Goal: Task Accomplishment & Management: Use online tool/utility

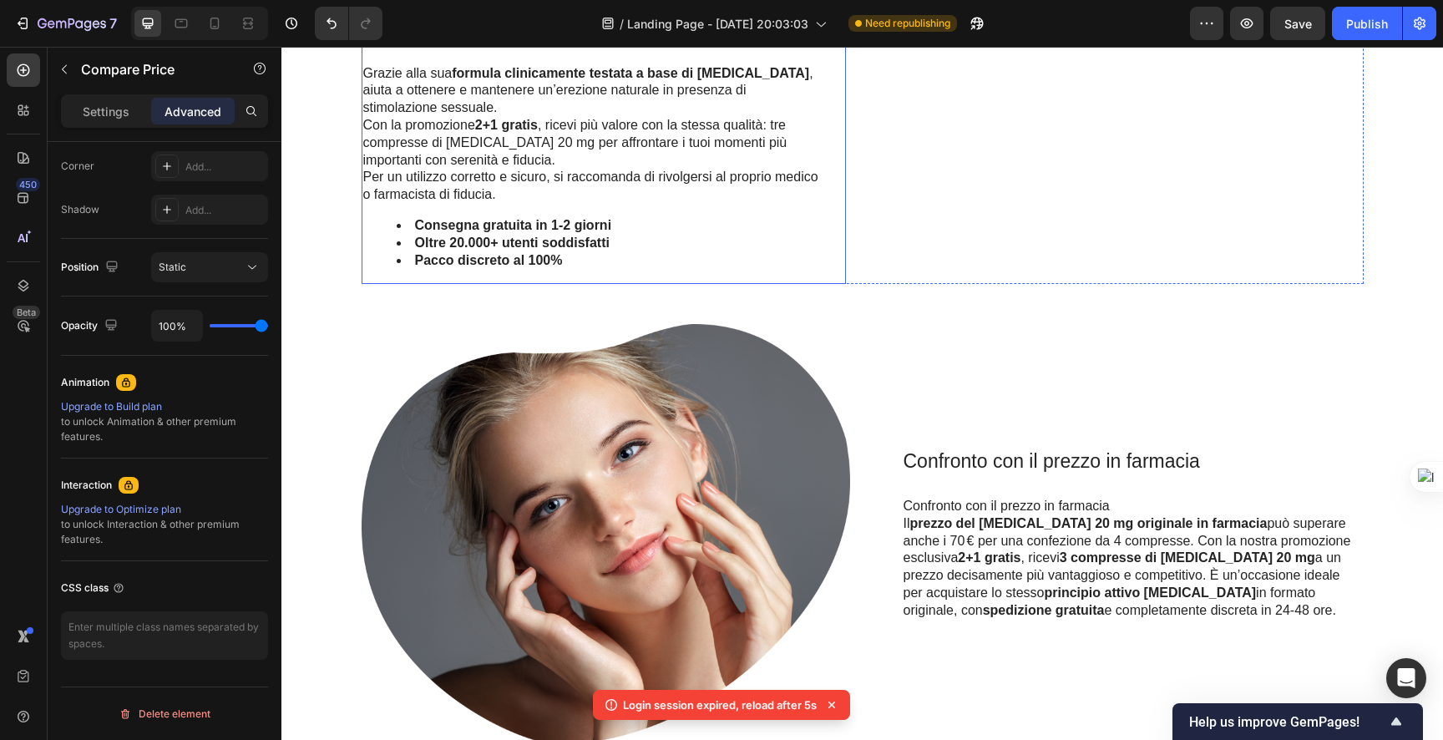
scroll to position [2253, 0]
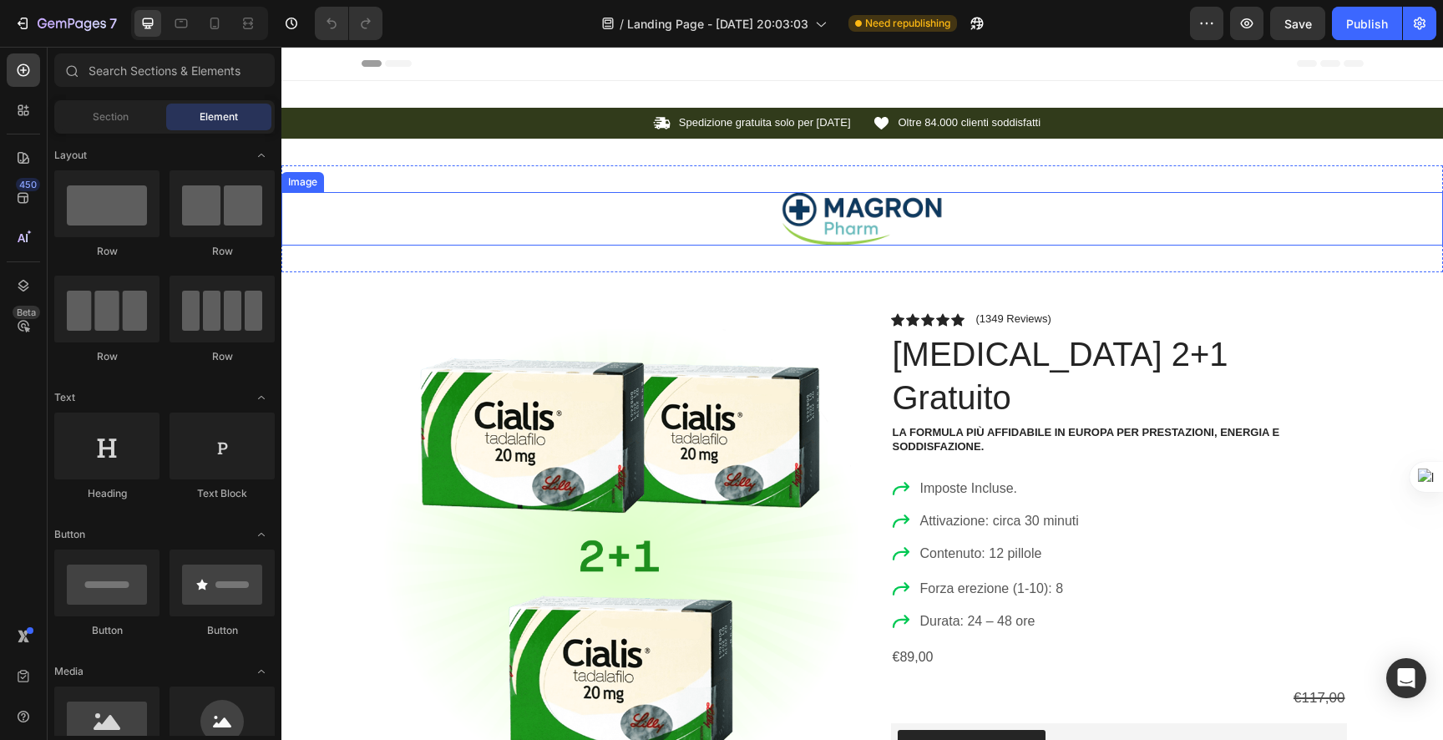
click at [849, 211] on img at bounding box center [862, 218] width 167 height 53
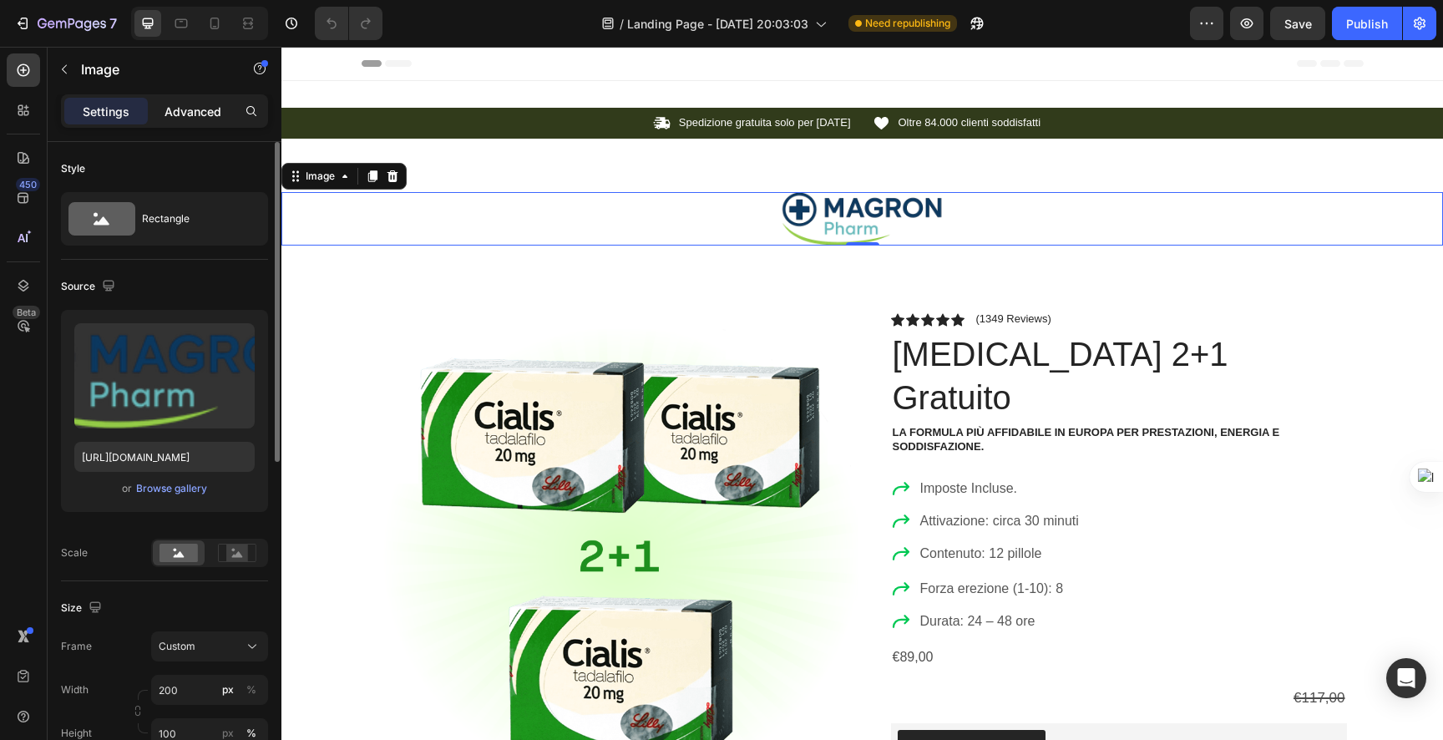
click at [196, 115] on p "Advanced" at bounding box center [193, 112] width 57 height 18
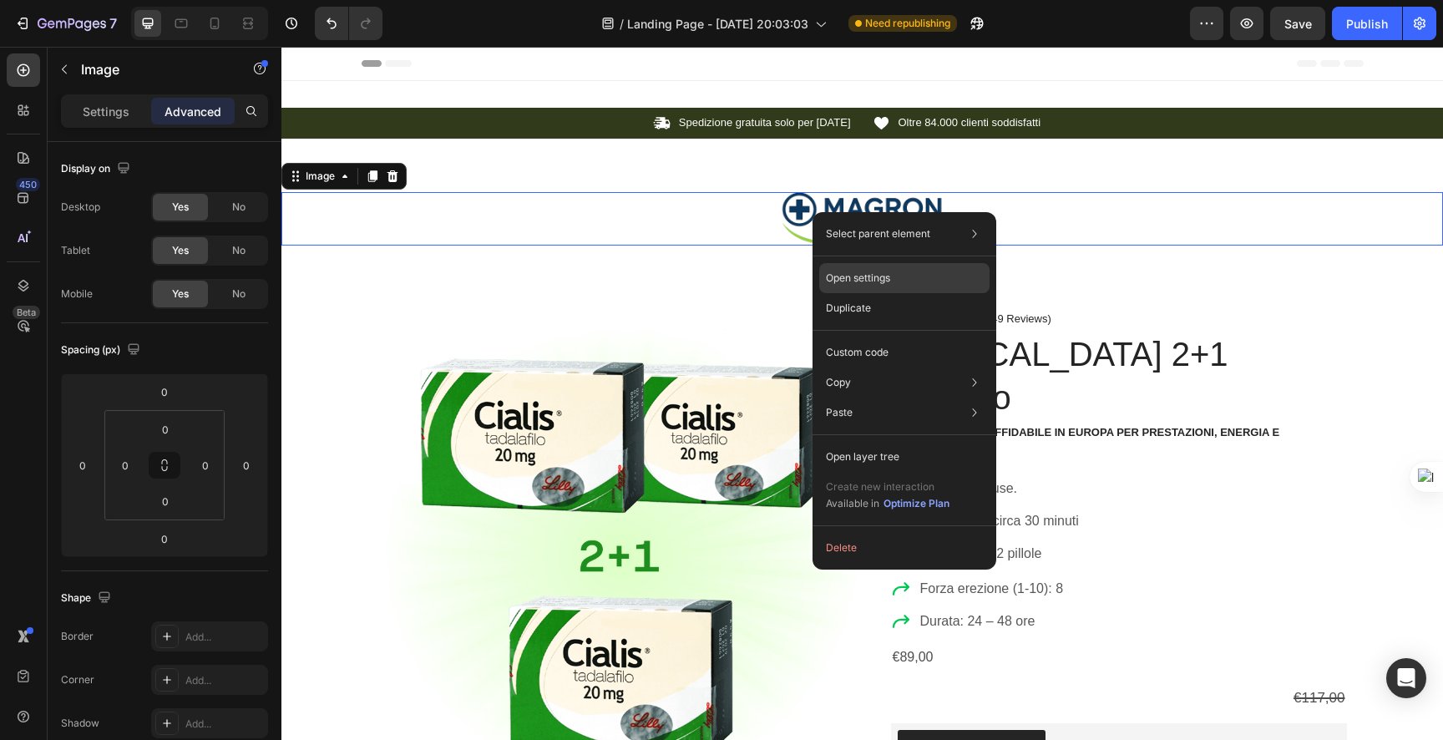
click at [876, 276] on p "Open settings" at bounding box center [858, 278] width 64 height 15
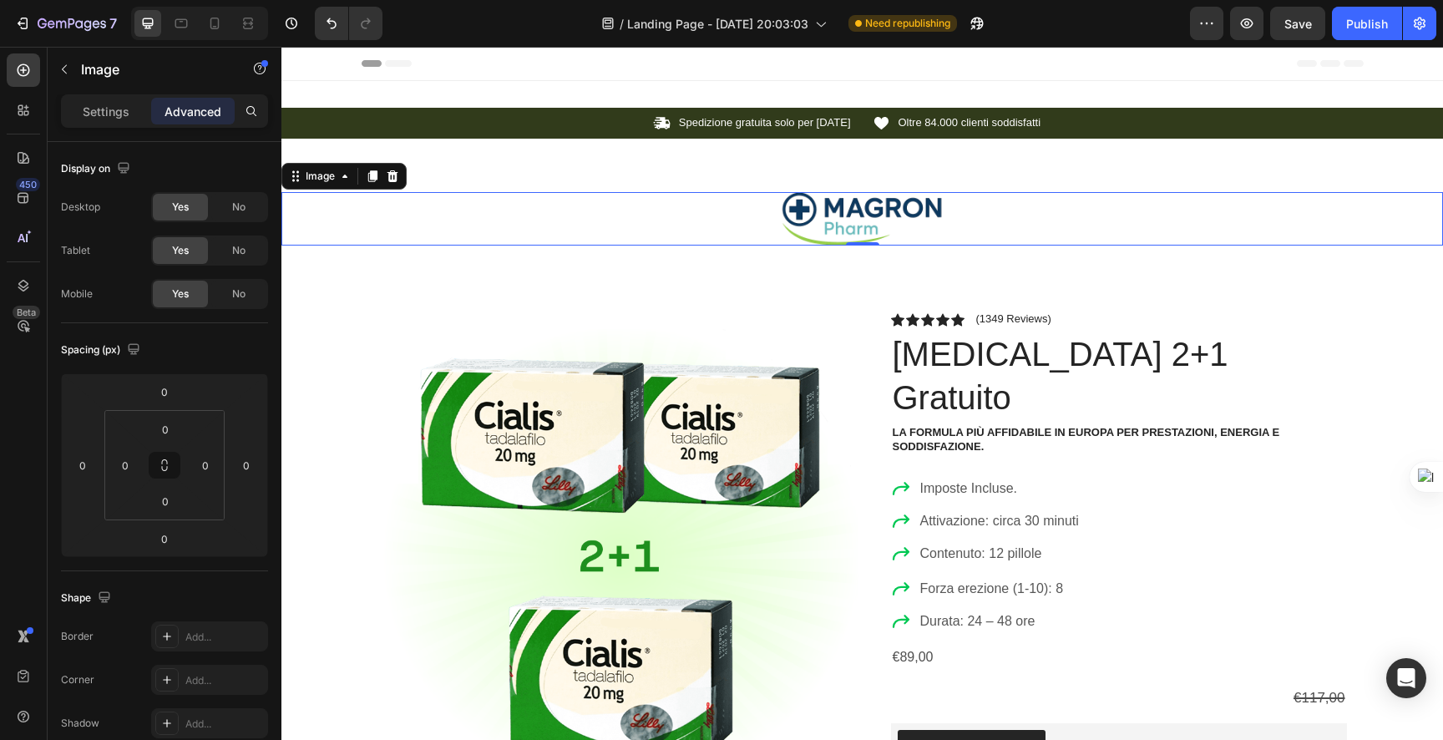
click at [830, 238] on img at bounding box center [862, 218] width 167 height 53
click at [89, 103] on p "Settings" at bounding box center [106, 112] width 47 height 18
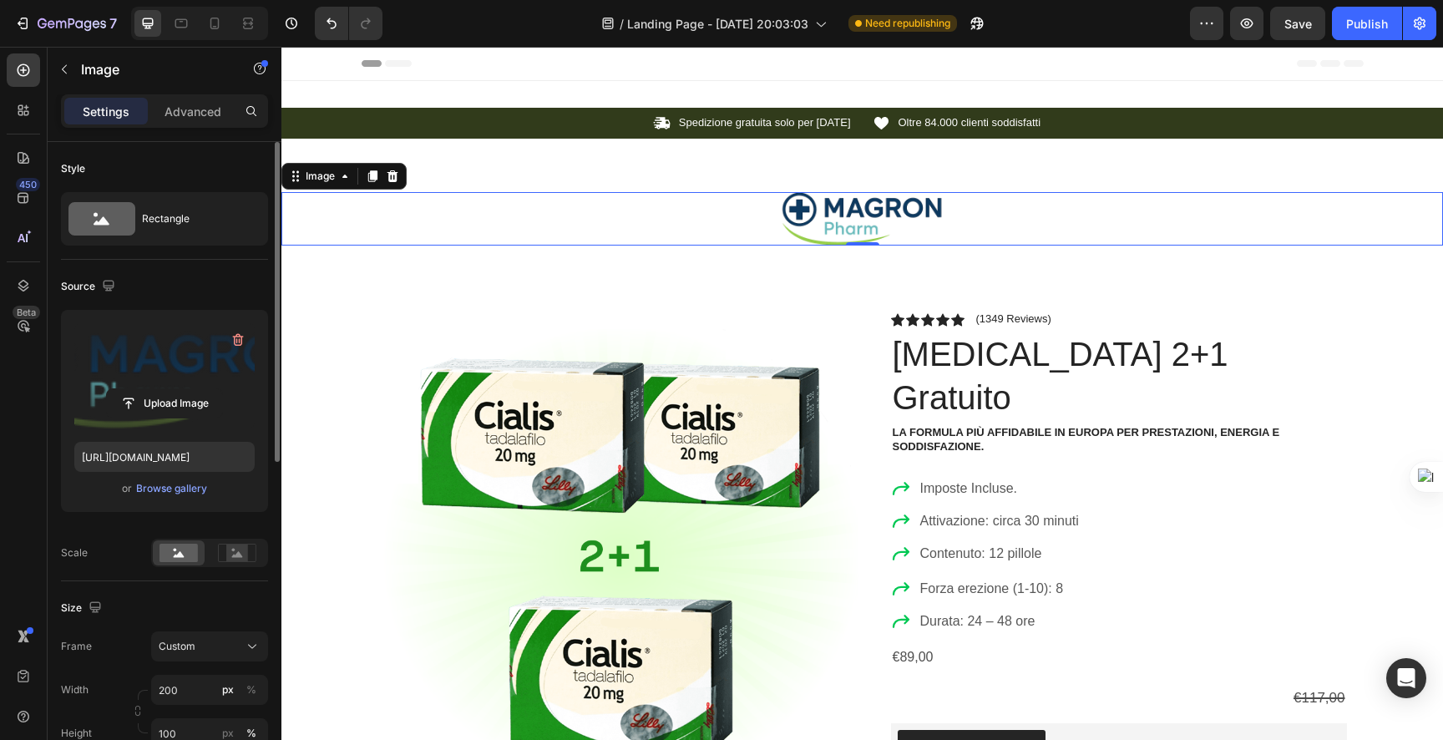
click at [161, 383] on label at bounding box center [164, 375] width 180 height 105
click at [161, 389] on input "file" at bounding box center [164, 403] width 115 height 28
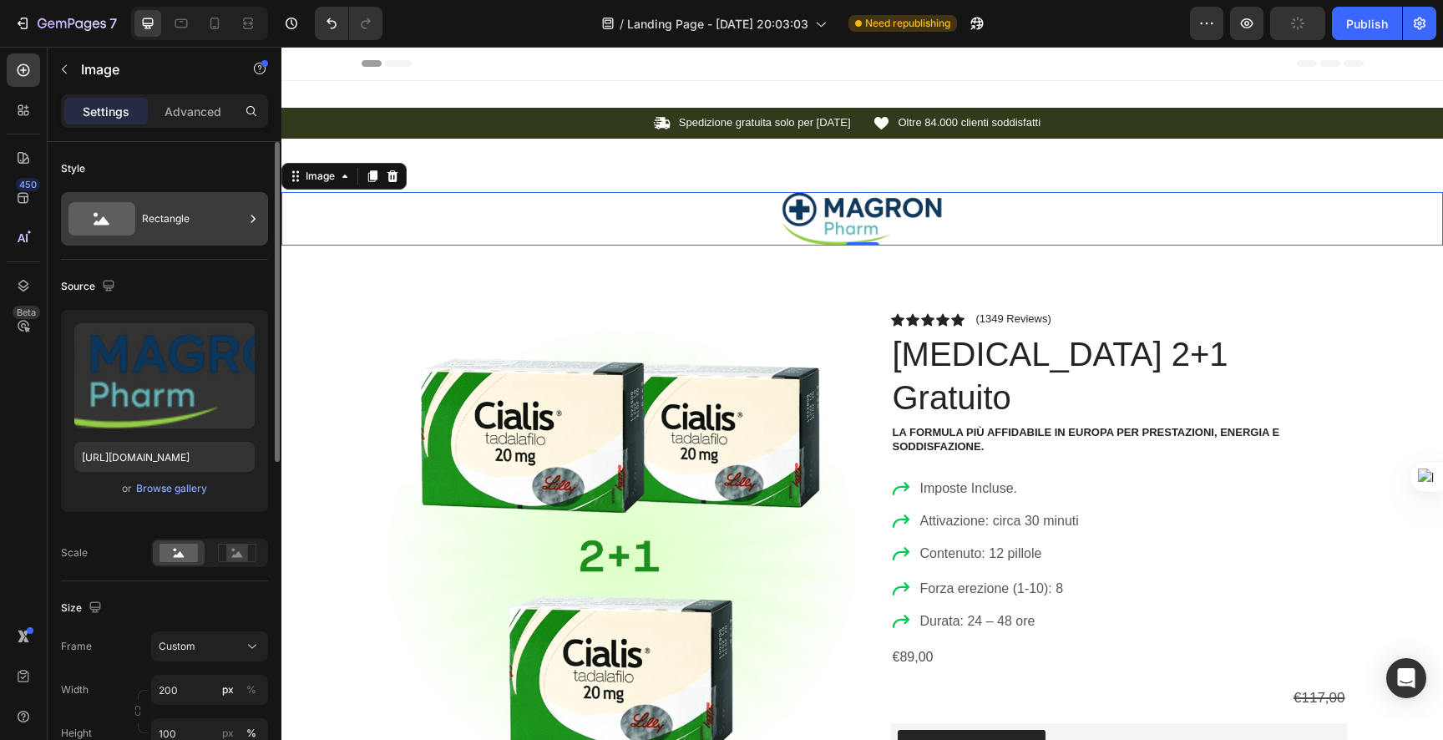
click at [171, 231] on div "Rectangle" at bounding box center [193, 219] width 102 height 38
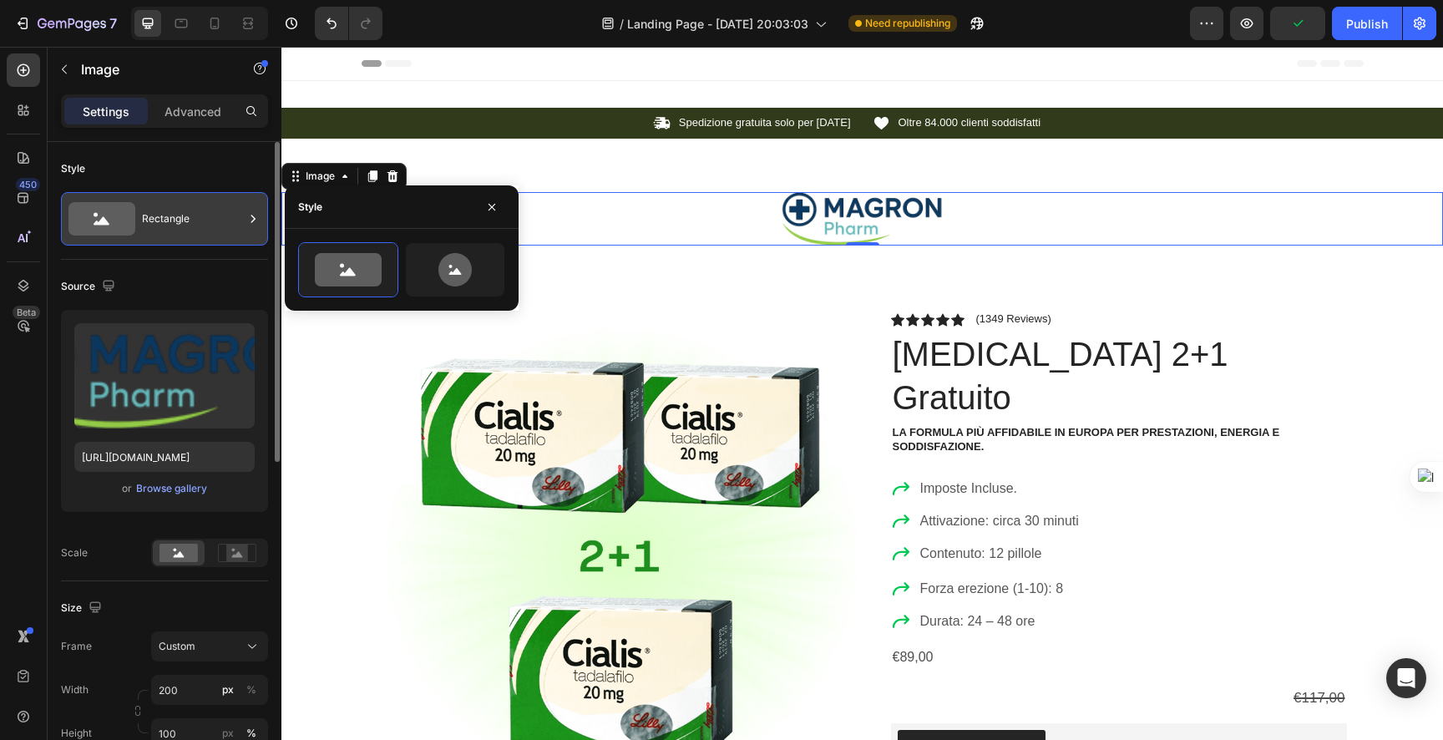
click at [173, 231] on div "Rectangle" at bounding box center [193, 219] width 102 height 38
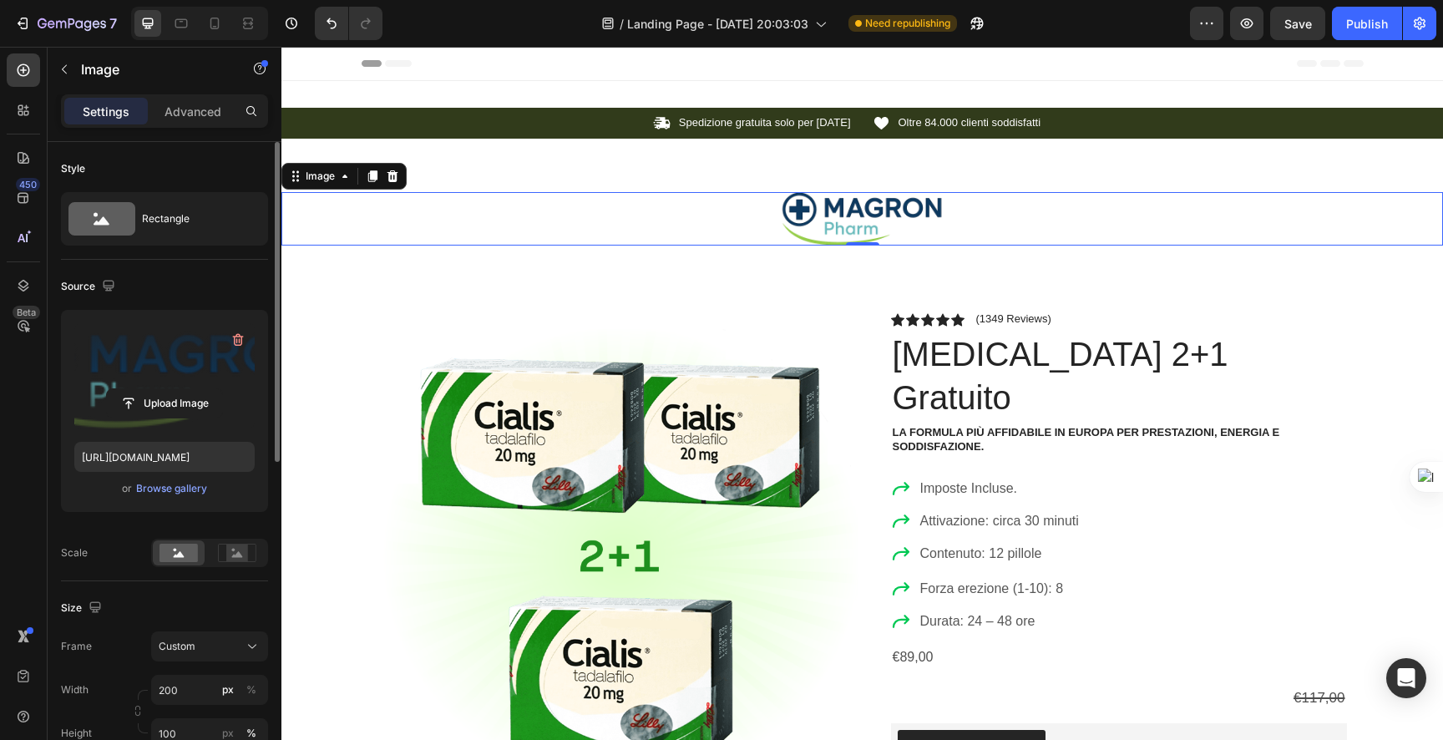
scroll to position [657, 0]
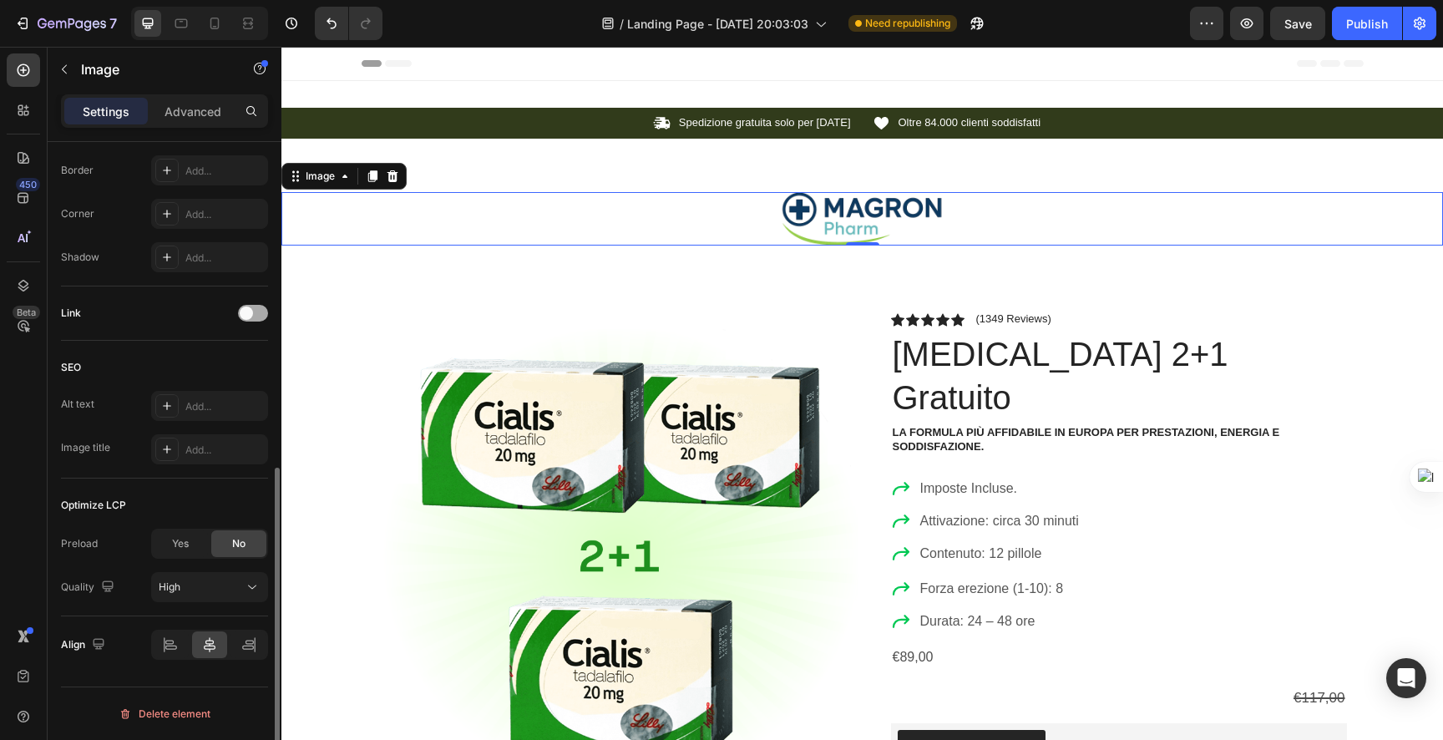
click at [247, 312] on span at bounding box center [246, 313] width 13 height 13
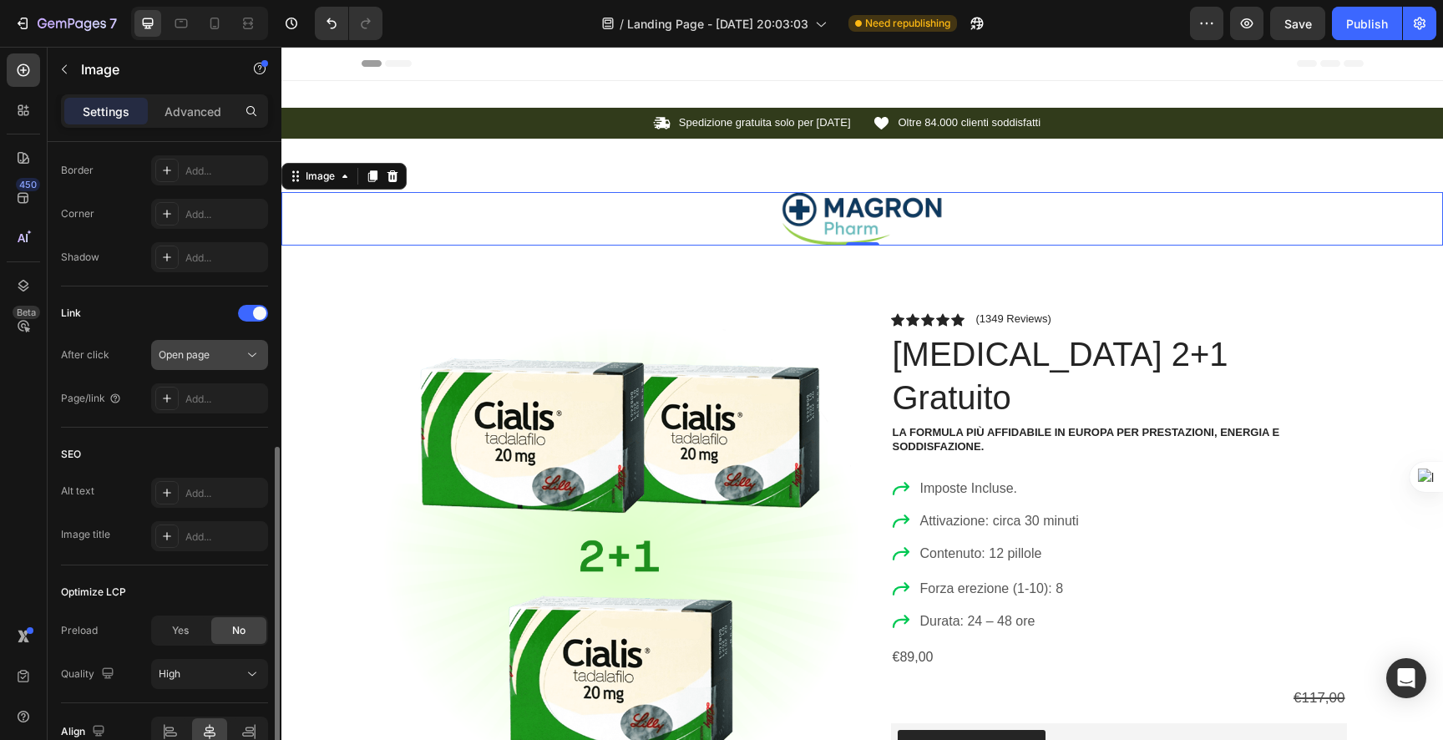
click at [217, 352] on div "Open page" at bounding box center [201, 354] width 85 height 15
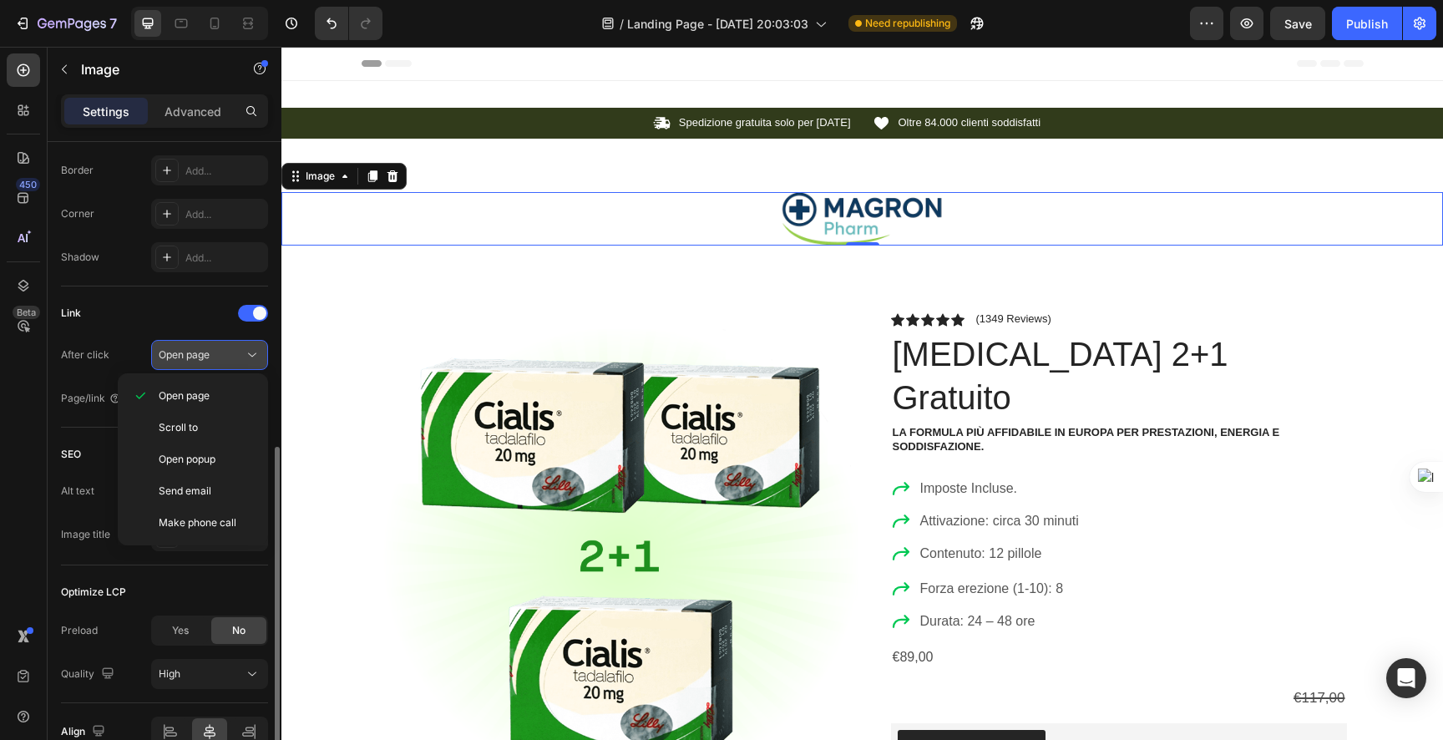
click at [225, 354] on div "Open page" at bounding box center [201, 354] width 85 height 15
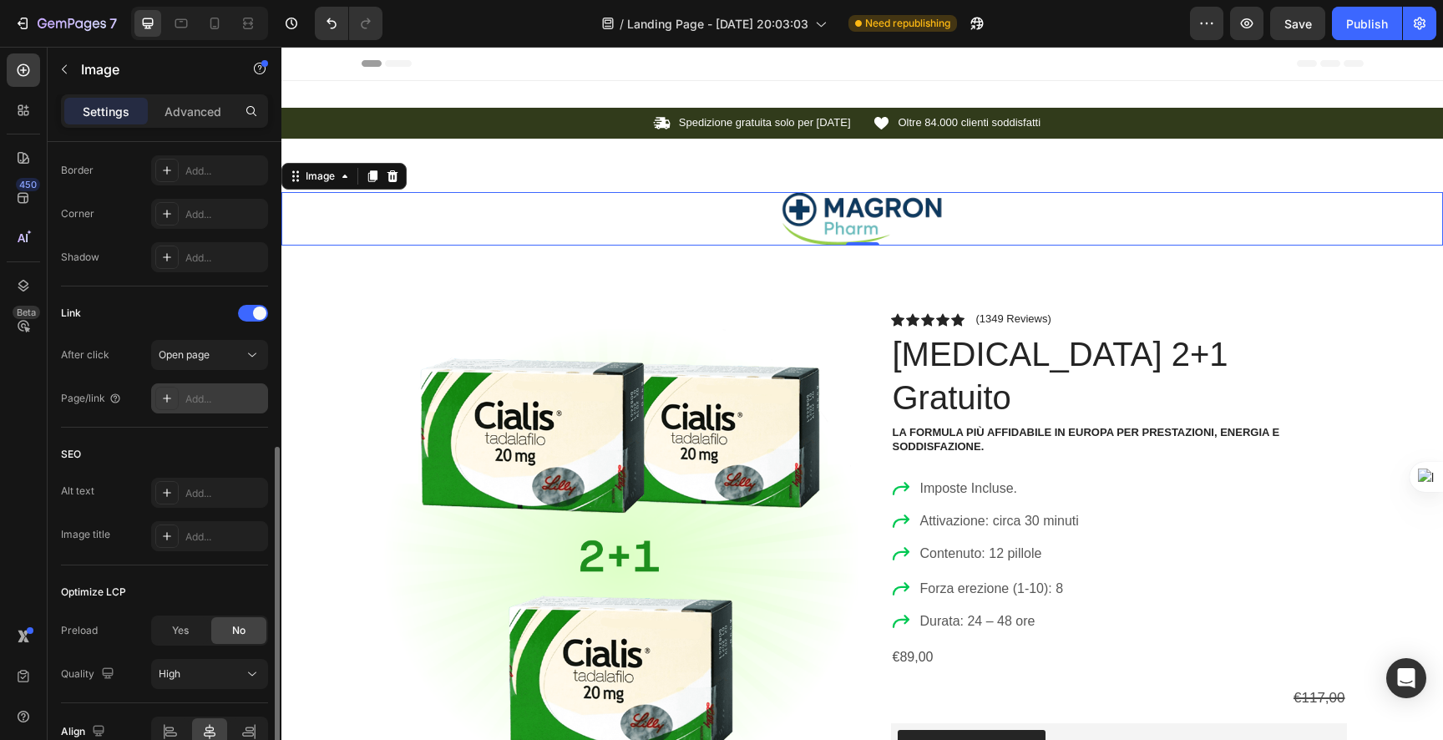
click at [213, 396] on div "Add..." at bounding box center [224, 399] width 79 height 15
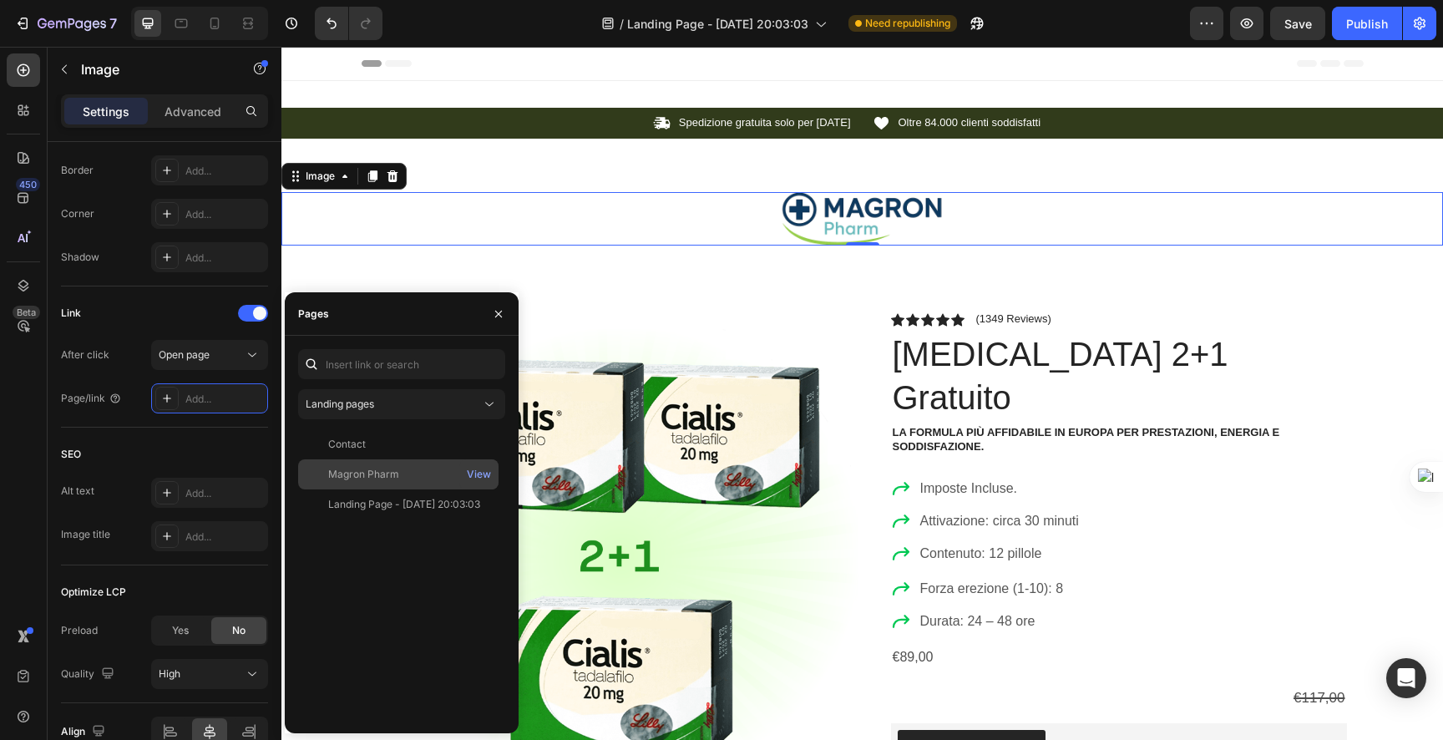
click at [405, 462] on div "Magron Pharm View" at bounding box center [398, 474] width 200 height 30
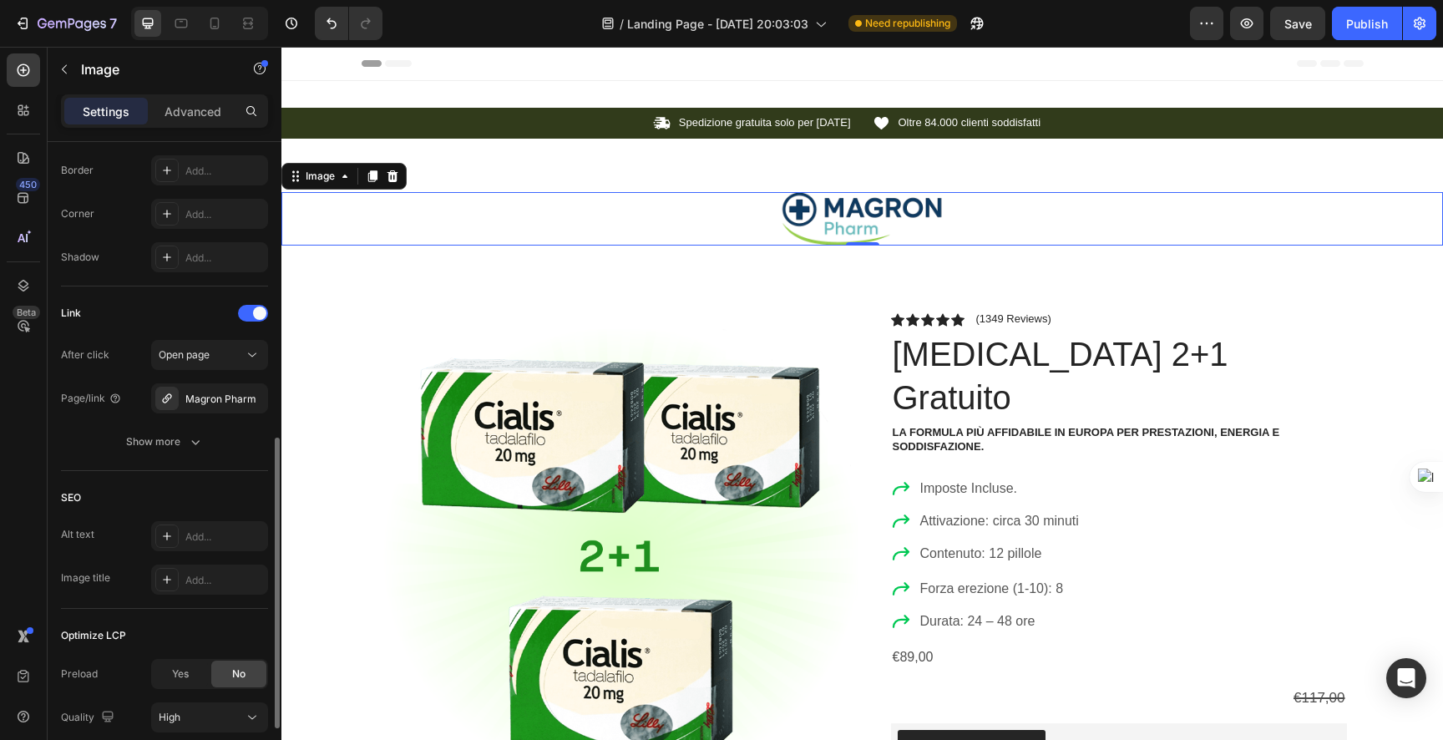
click at [137, 342] on div "After click Open page" at bounding box center [164, 355] width 207 height 30
click at [1376, 13] on button "Publish" at bounding box center [1367, 23] width 70 height 33
click at [878, 207] on img at bounding box center [862, 218] width 167 height 53
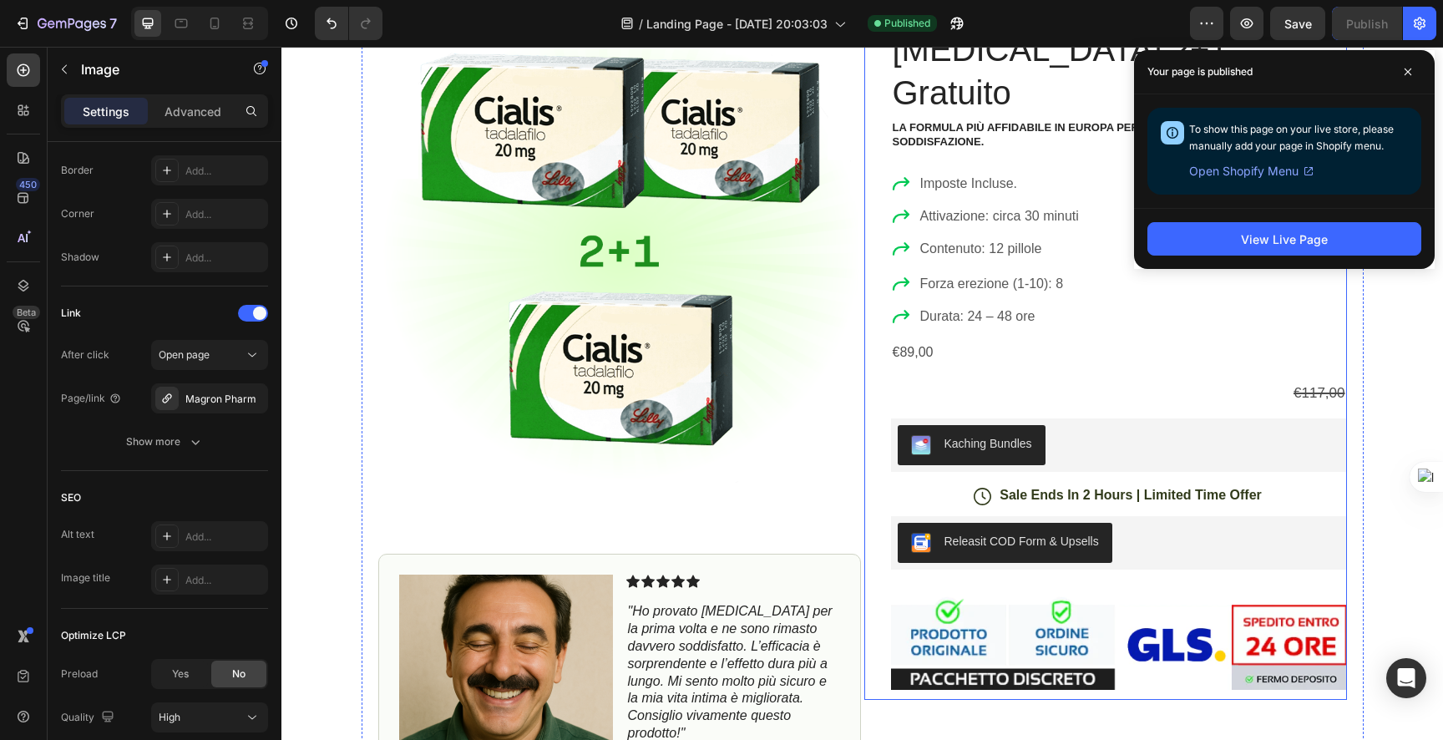
scroll to position [0, 0]
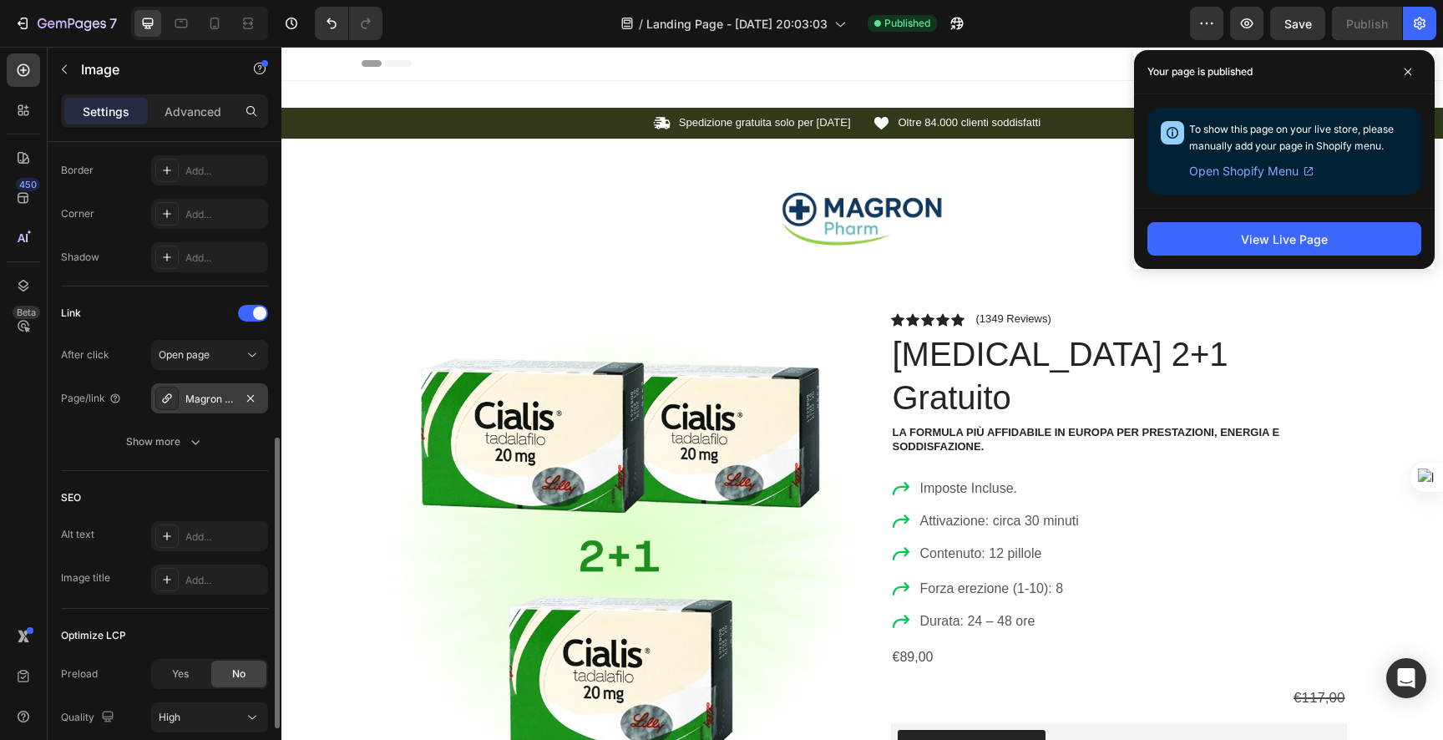
click at [213, 390] on div "Magron Pharm" at bounding box center [209, 398] width 117 height 30
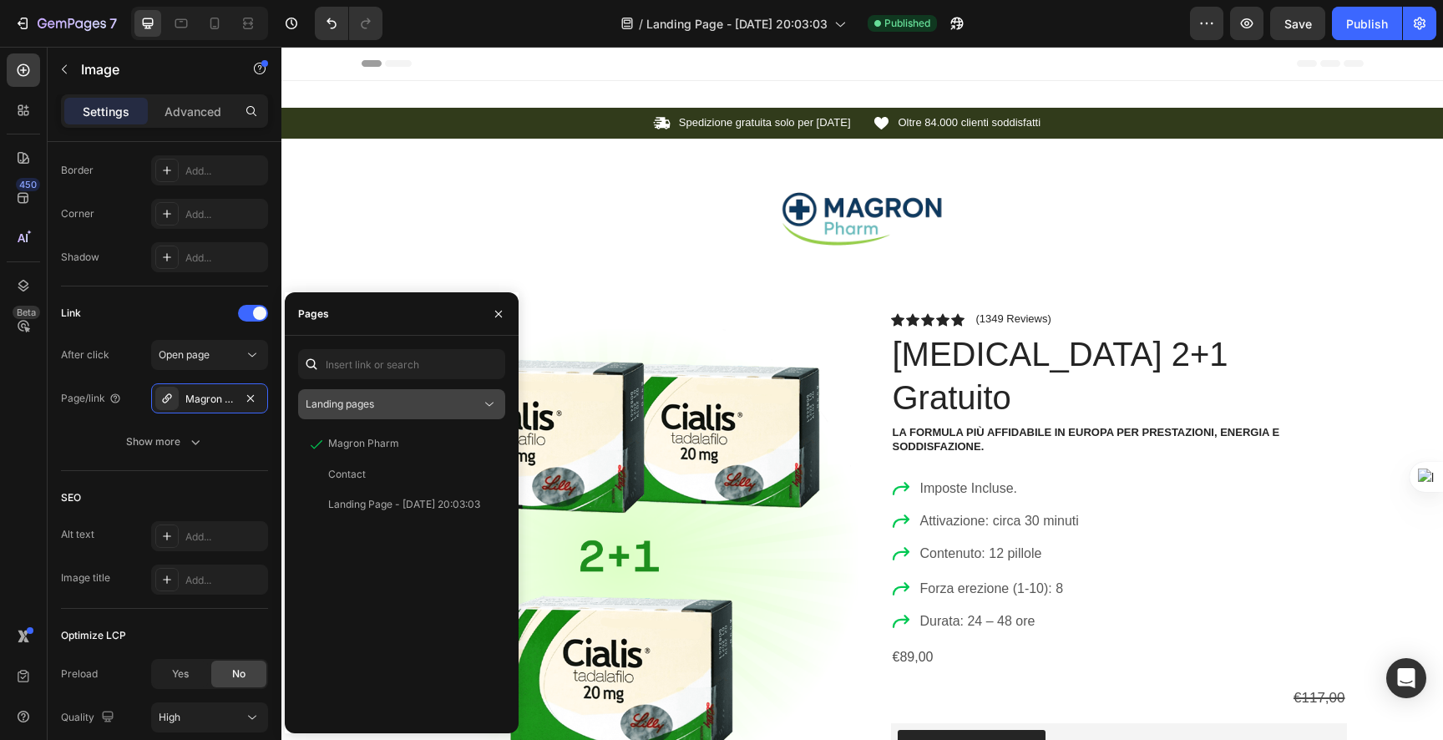
click at [375, 402] on div "Landing pages" at bounding box center [393, 404] width 175 height 15
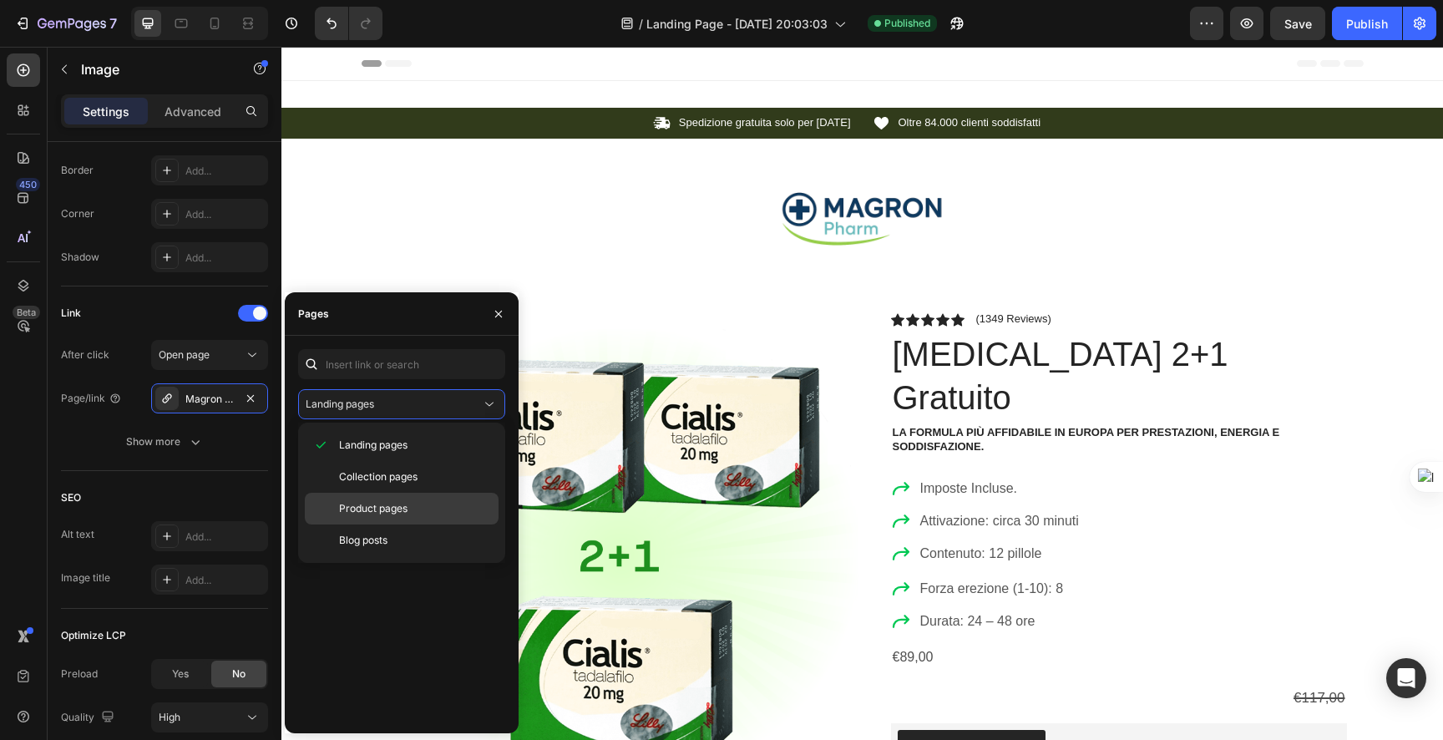
click at [410, 513] on p "Product pages" at bounding box center [415, 508] width 152 height 15
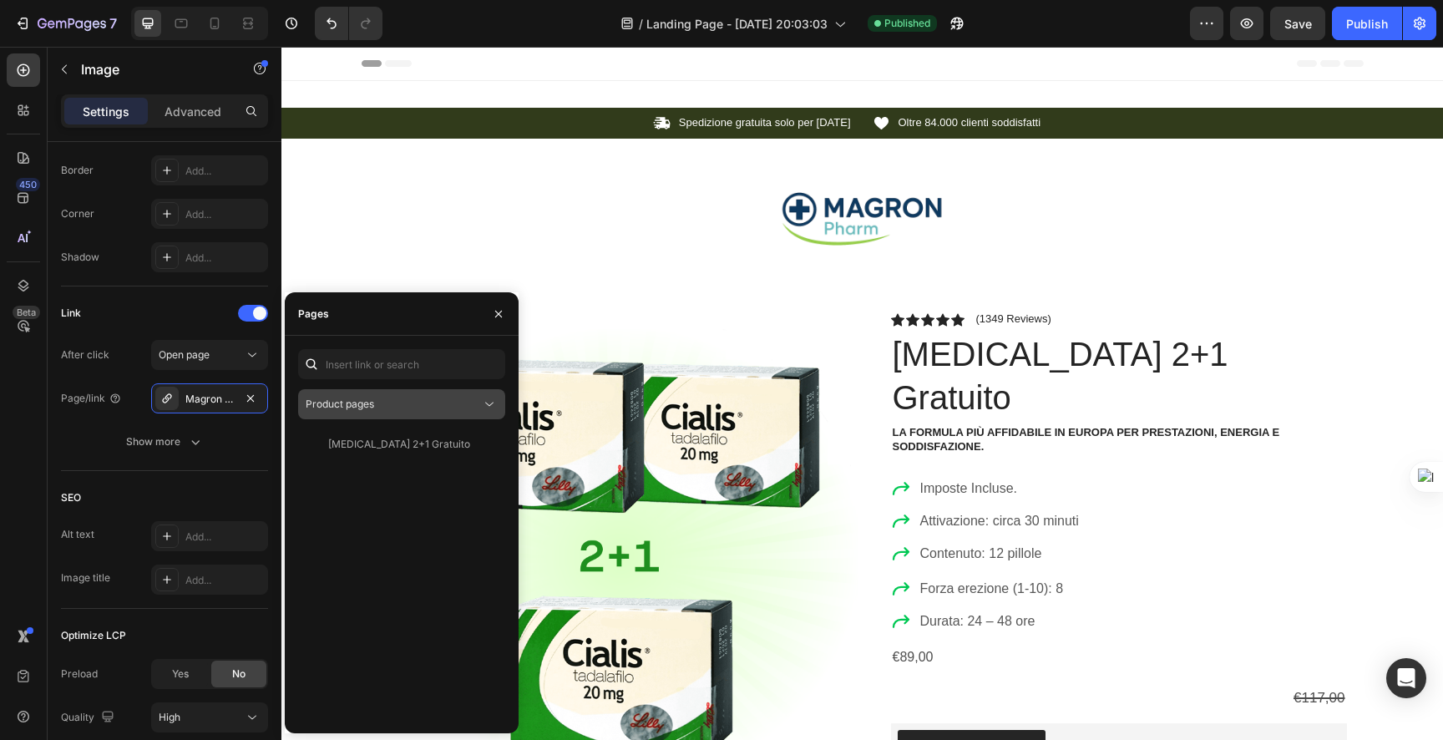
click at [376, 413] on button "Product pages" at bounding box center [401, 404] width 207 height 30
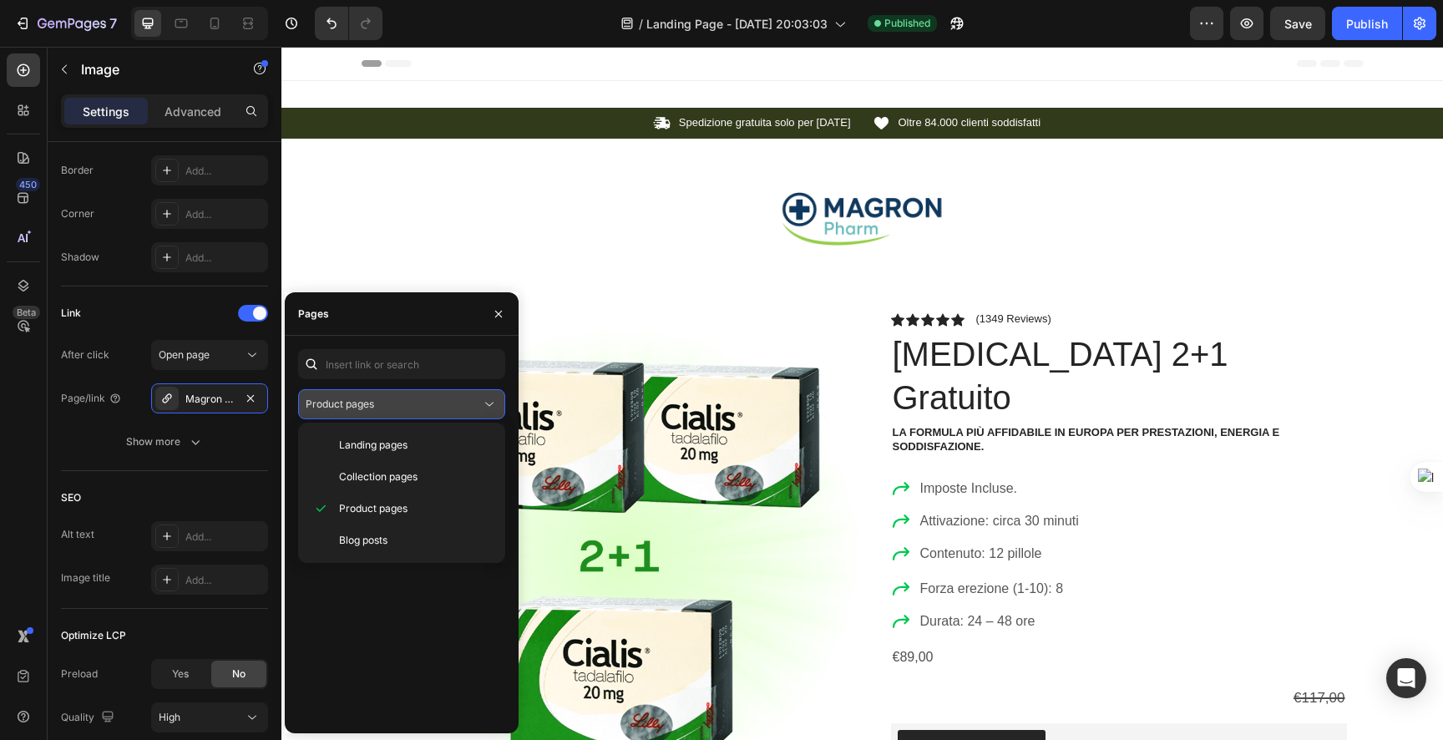
click at [375, 409] on div "Product pages" at bounding box center [393, 404] width 175 height 15
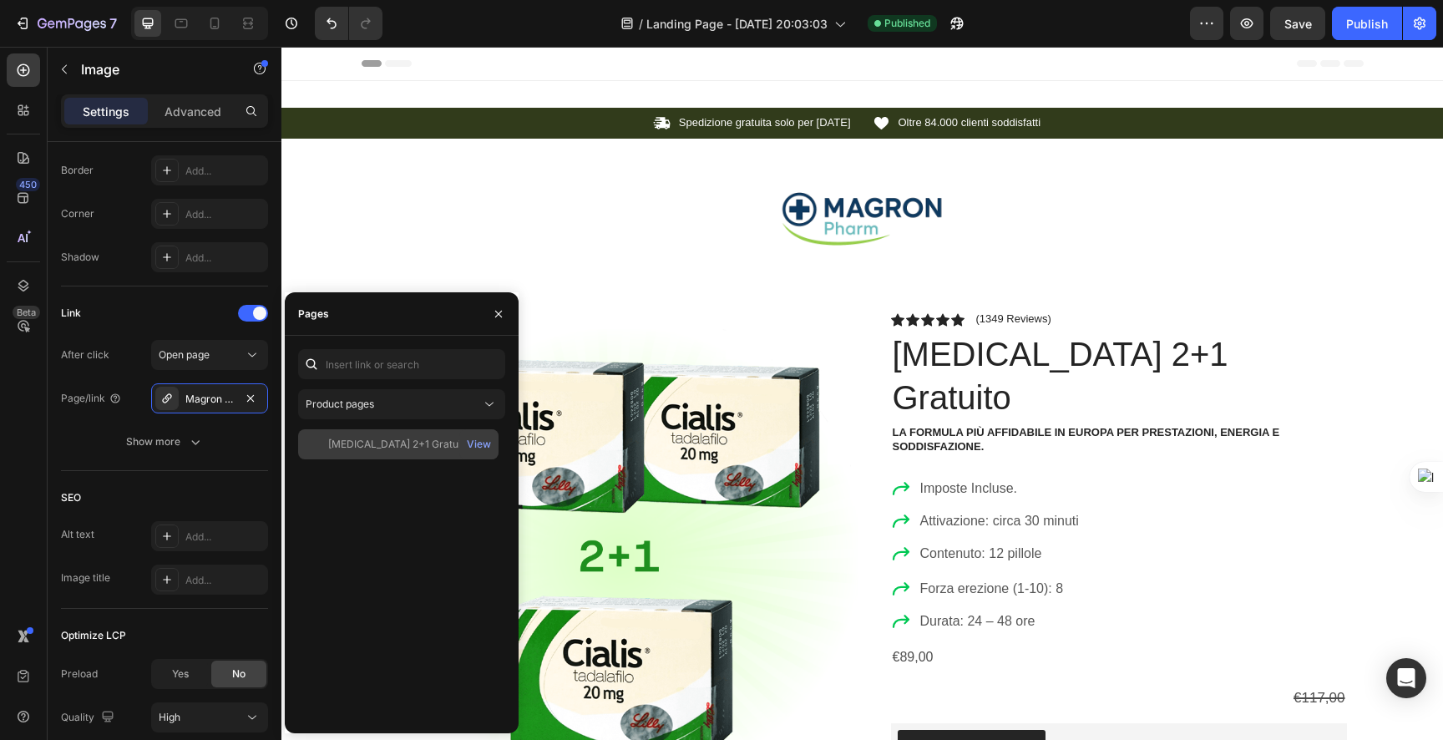
click at [346, 433] on div "Cialis 2+1 Gratuito View" at bounding box center [398, 444] width 200 height 30
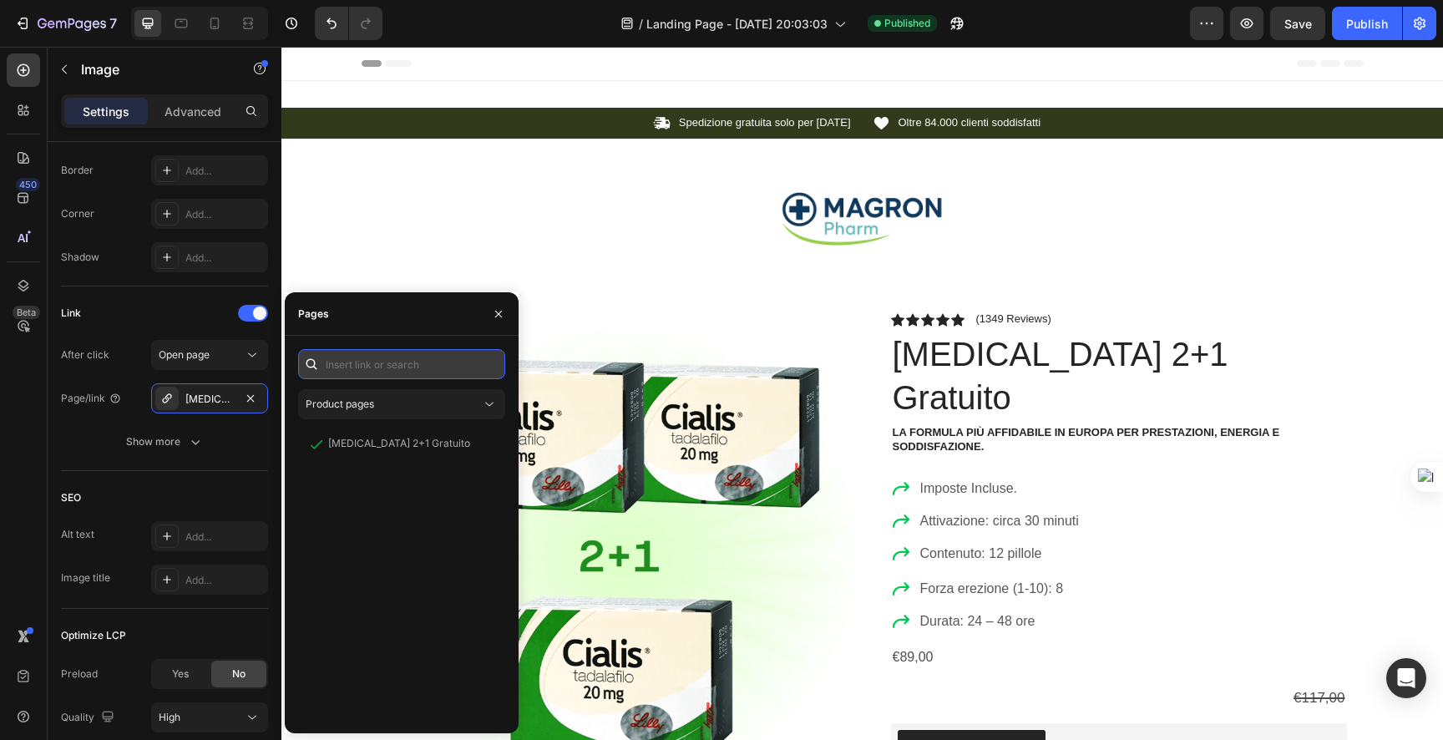
click at [343, 365] on input "text" at bounding box center [401, 364] width 207 height 30
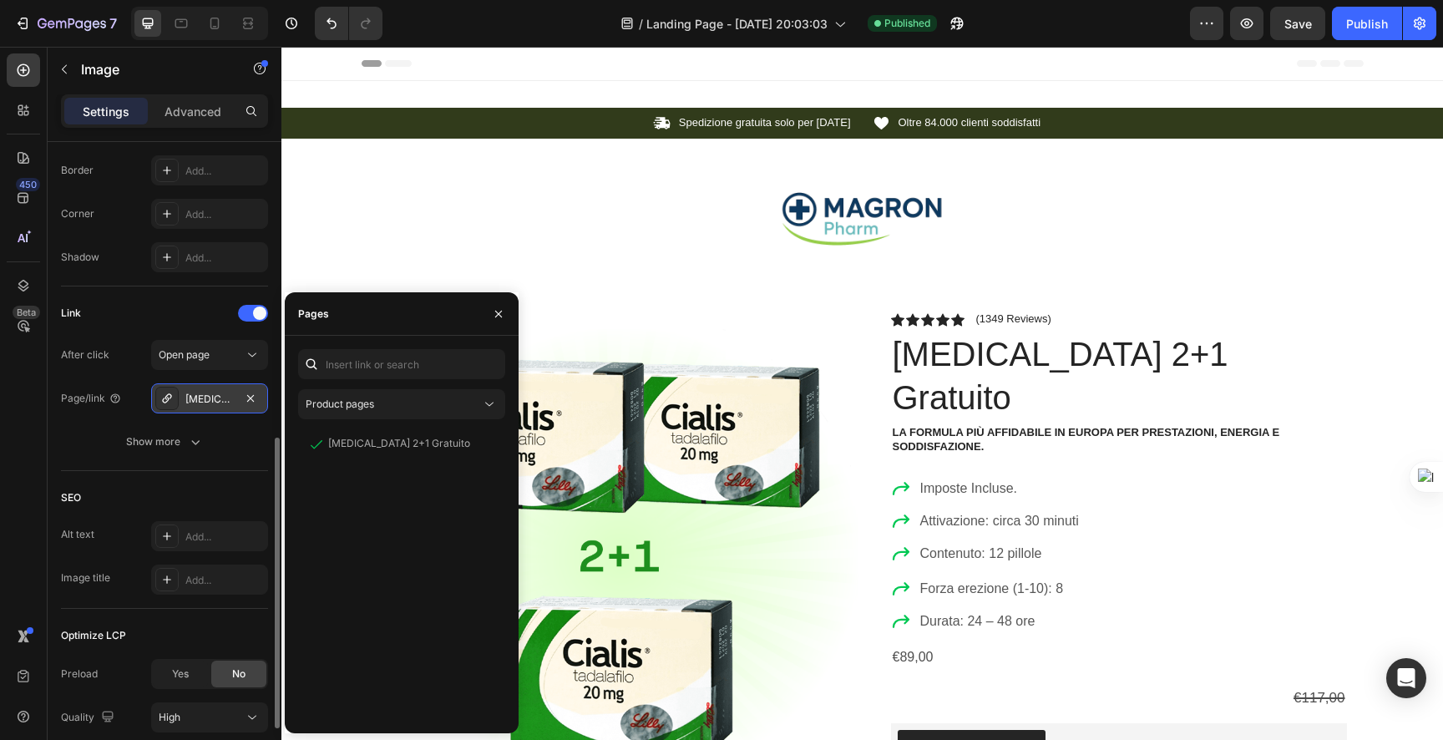
click at [221, 393] on div "[MEDICAL_DATA] 2+1 Gratuito" at bounding box center [209, 399] width 48 height 15
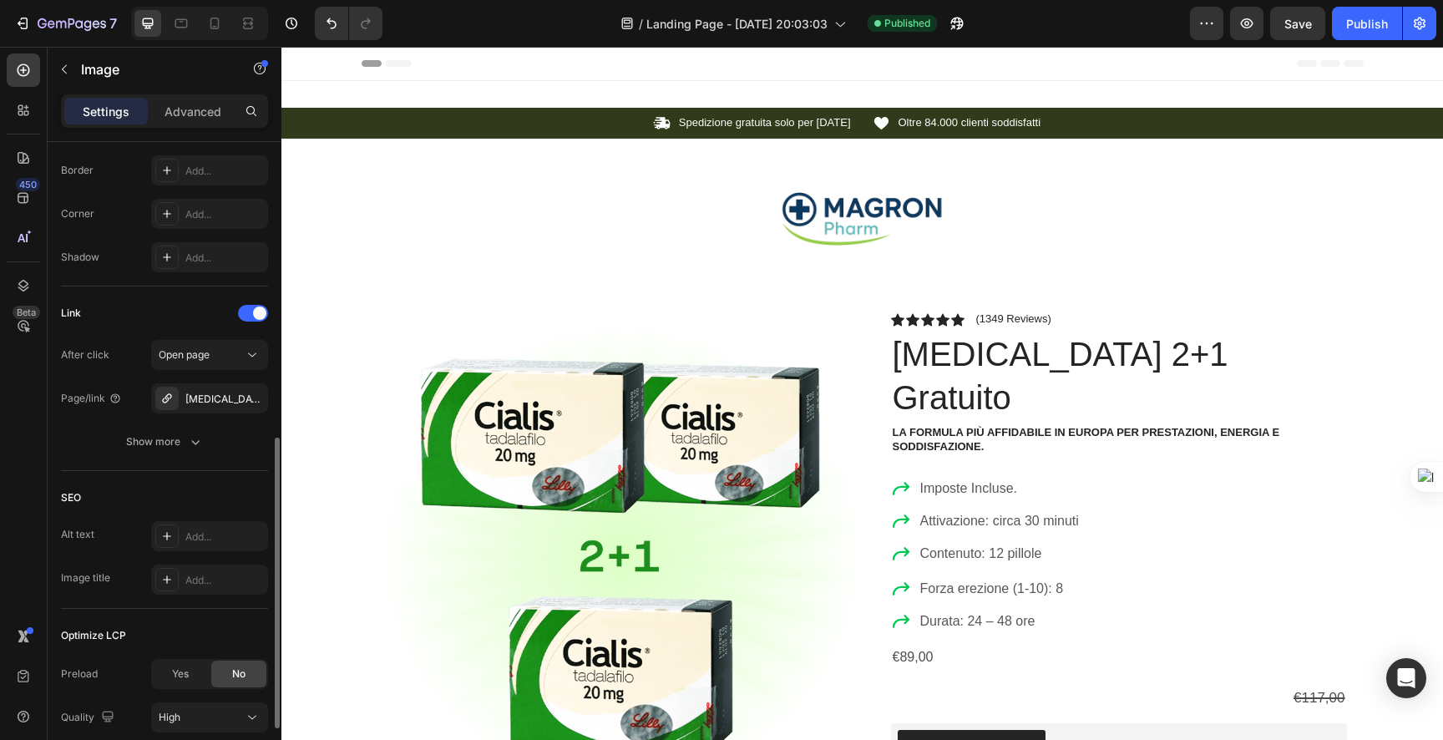
click at [143, 397] on div "Page/link Cialis 2+1 Gratuito" at bounding box center [164, 398] width 207 height 30
click at [202, 394] on div "[MEDICAL_DATA] 2+1 Gratuito" at bounding box center [209, 399] width 48 height 15
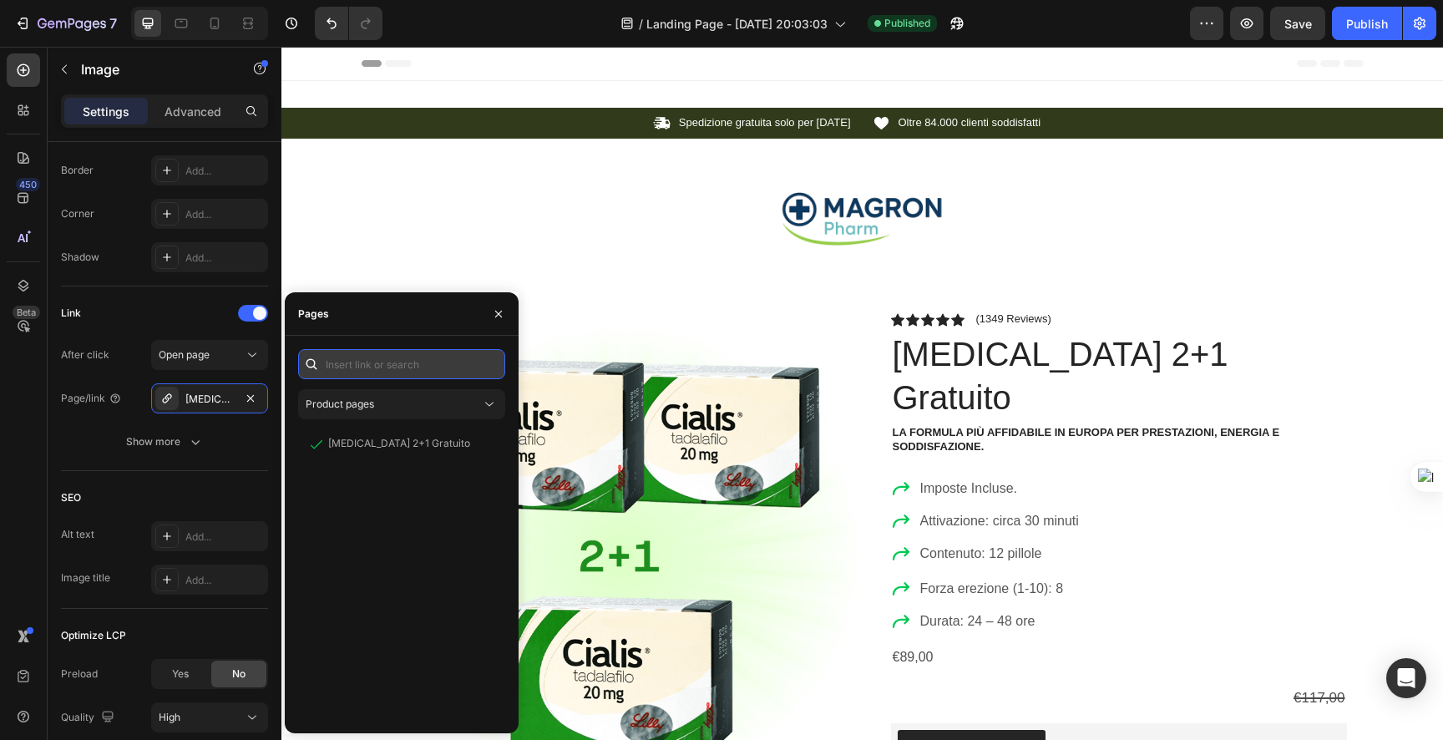
click at [337, 363] on input "text" at bounding box center [401, 364] width 207 height 30
click at [399, 413] on button "Product pages" at bounding box center [401, 404] width 207 height 30
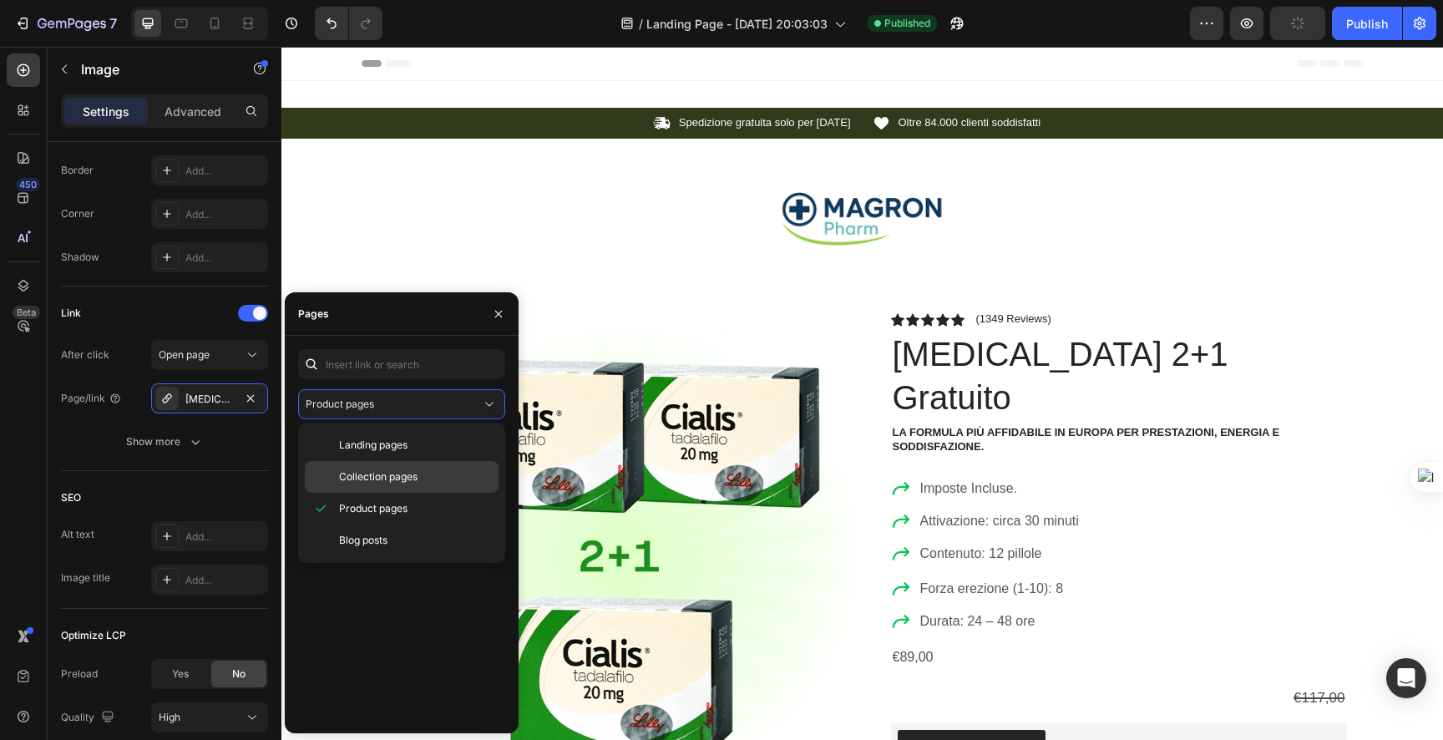
click at [390, 479] on span "Collection pages" at bounding box center [378, 476] width 79 height 15
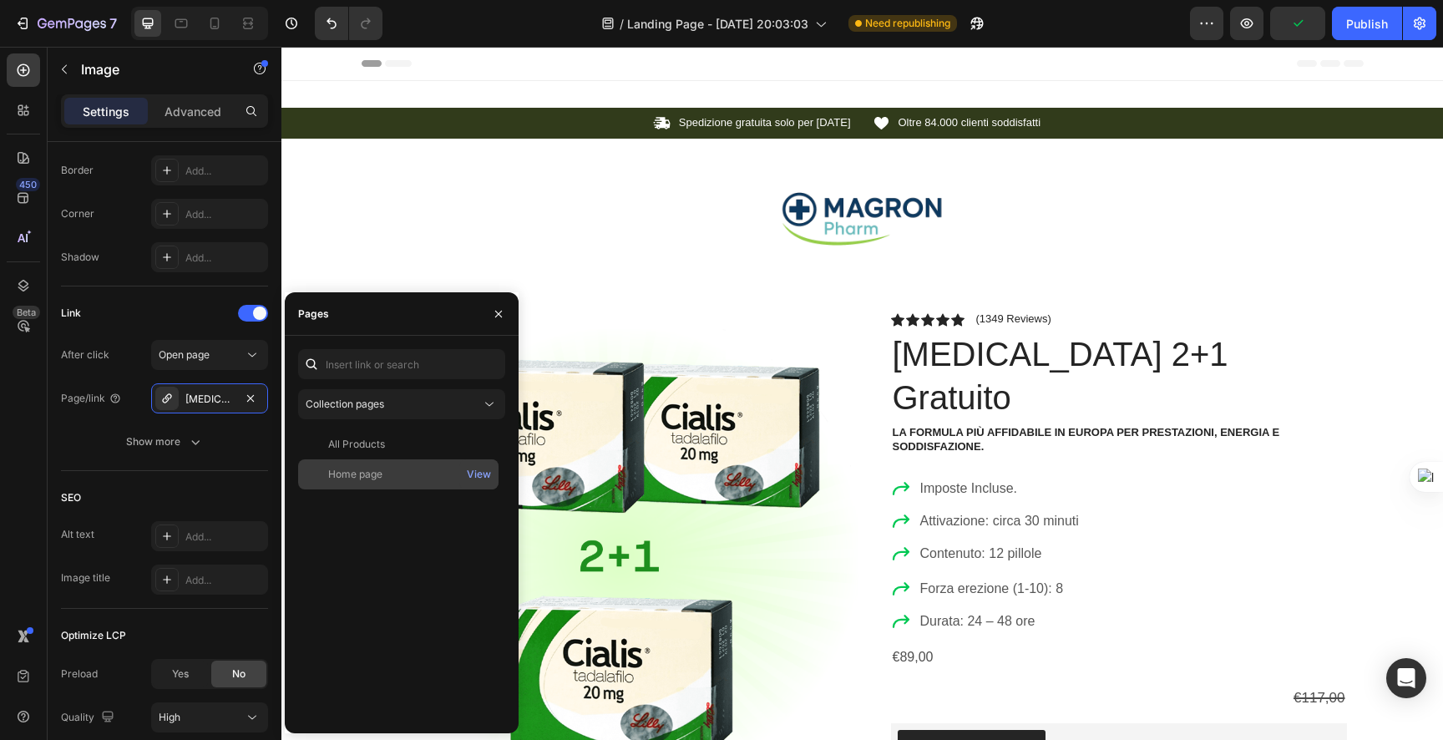
click at [363, 479] on div "Home page" at bounding box center [355, 474] width 54 height 15
click at [540, 215] on link at bounding box center [862, 218] width 1162 height 53
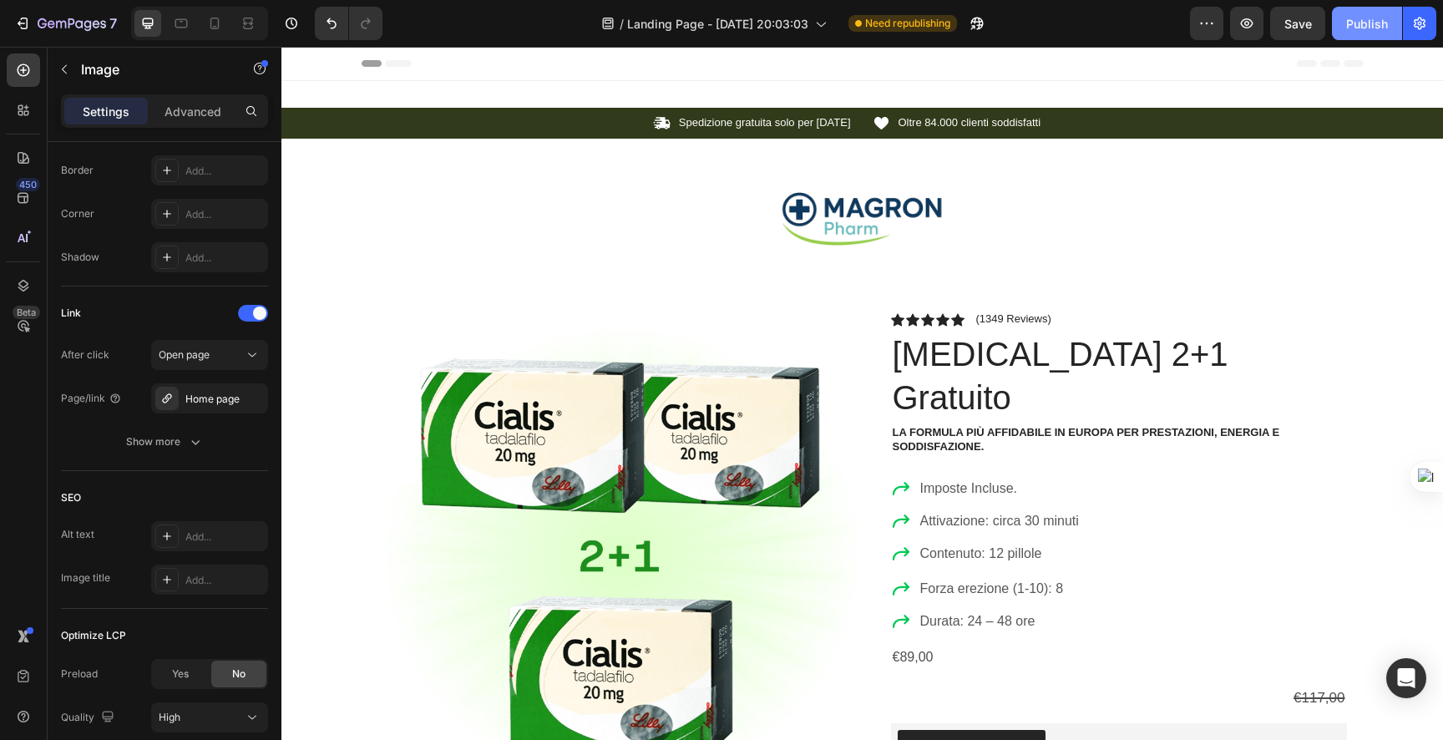
click at [1361, 17] on div "Publish" at bounding box center [1367, 24] width 42 height 18
